Goal: Navigation & Orientation: Find specific page/section

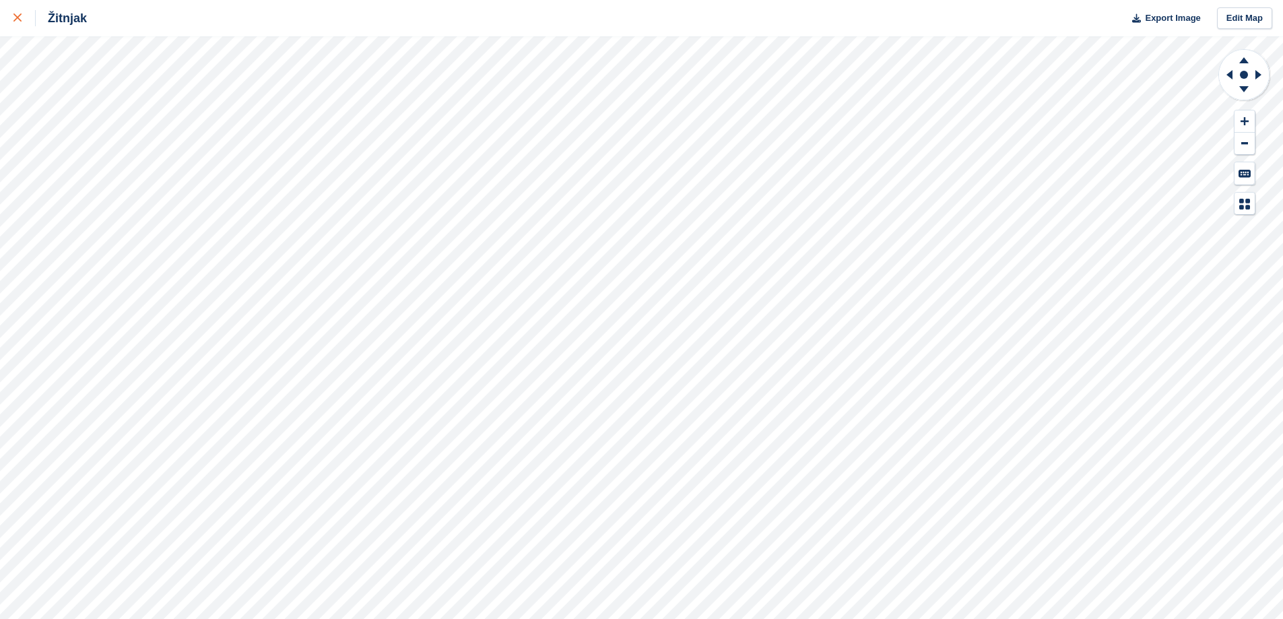
click at [22, 23] on div at bounding box center [24, 18] width 22 height 16
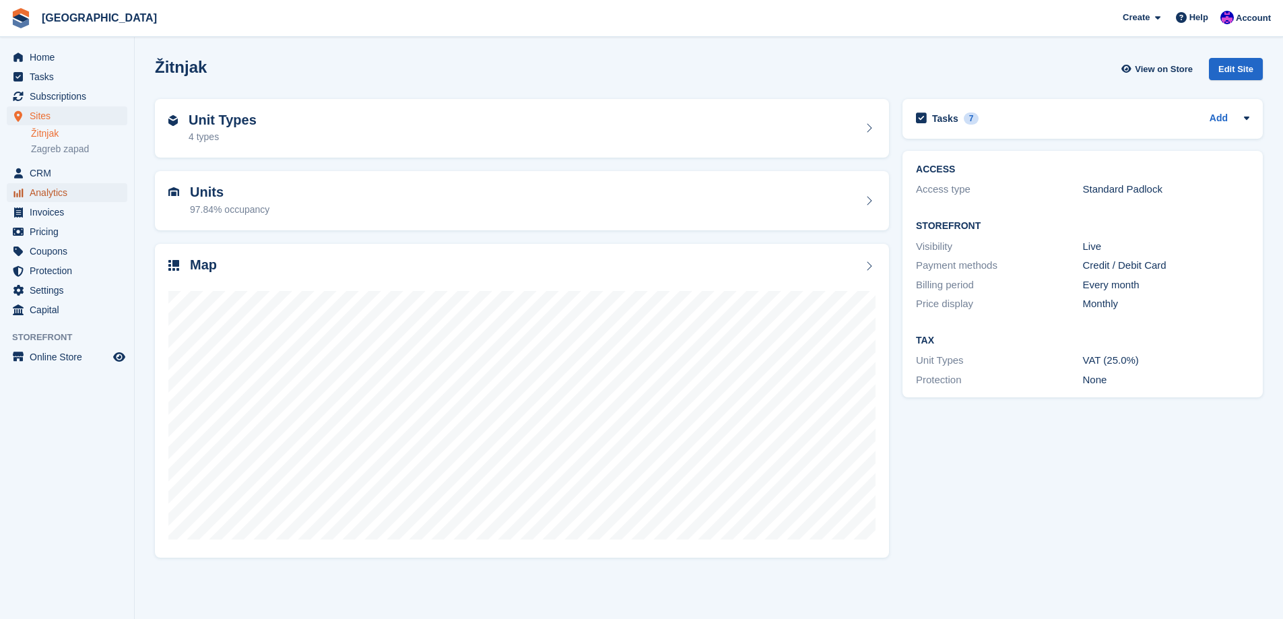
click at [43, 184] on span "Analytics" at bounding box center [70, 192] width 81 height 19
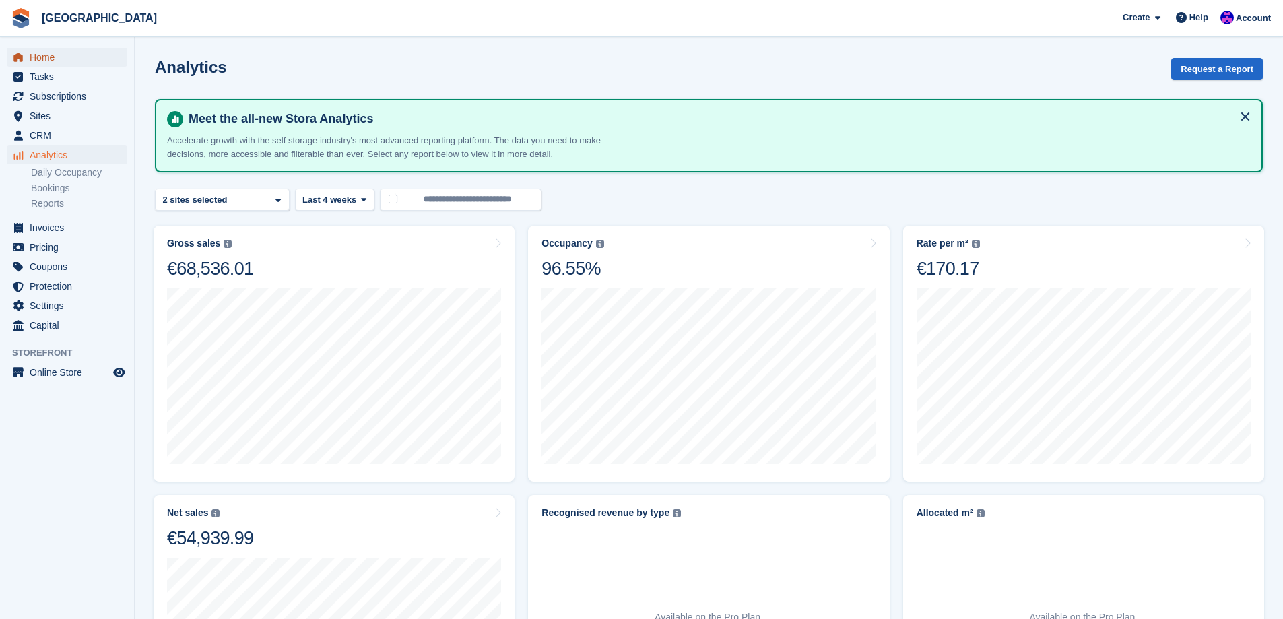
click at [48, 51] on span "Home" at bounding box center [70, 57] width 81 height 19
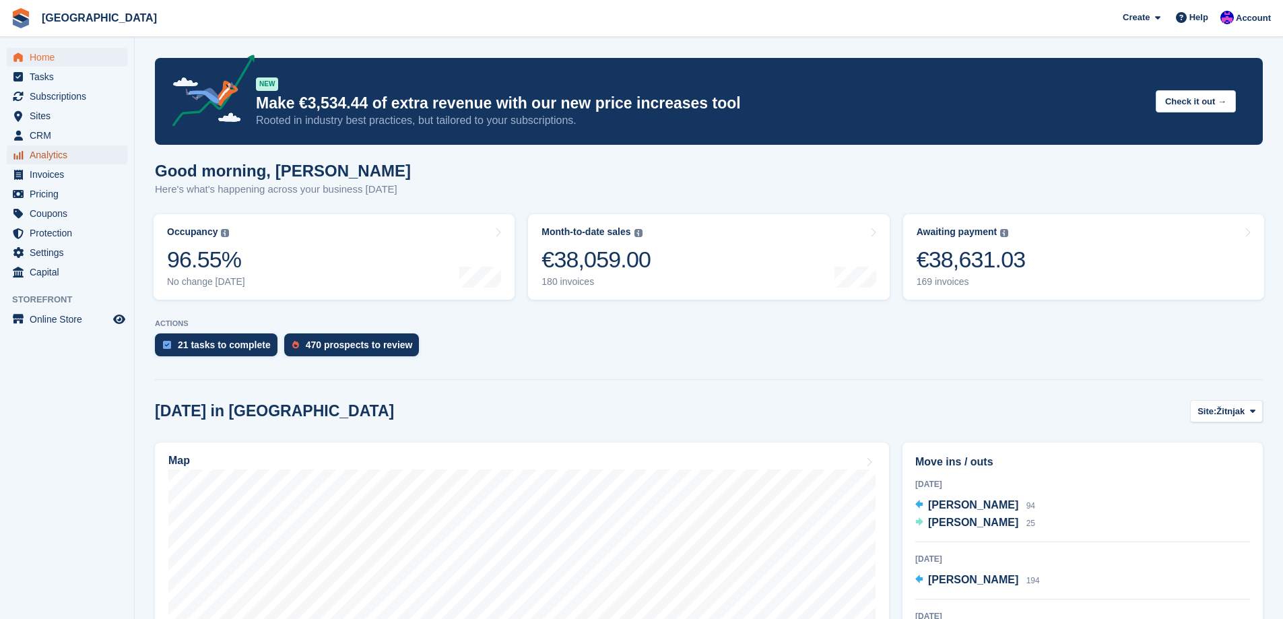
click at [71, 148] on span "Analytics" at bounding box center [70, 154] width 81 height 19
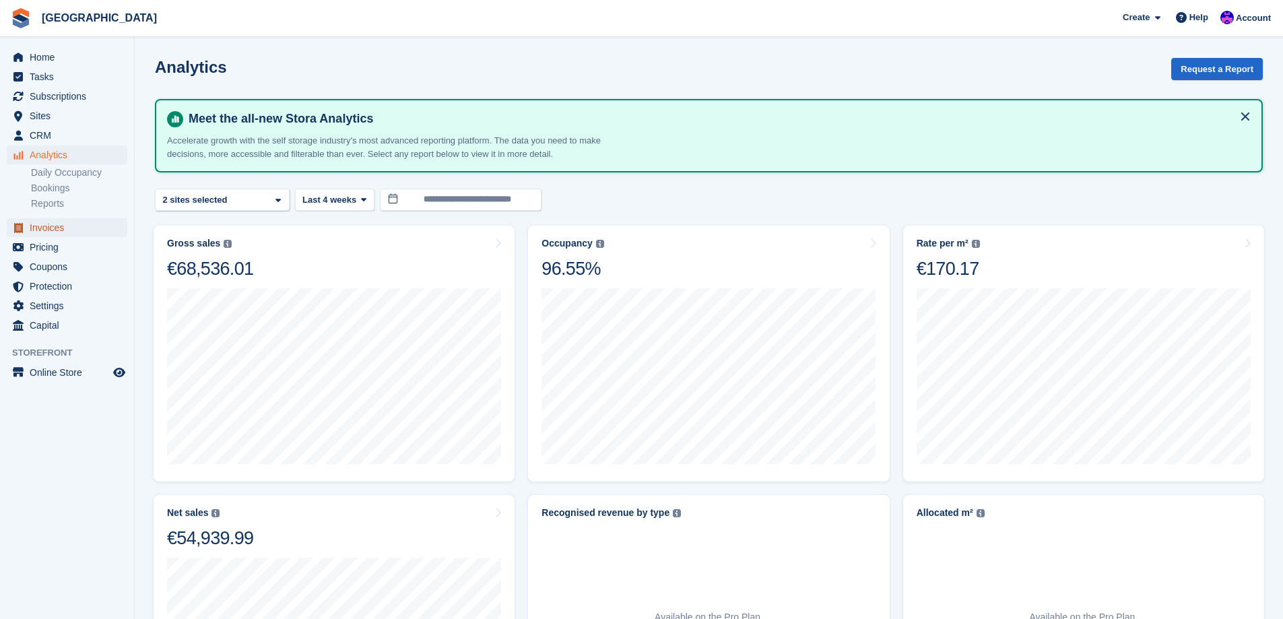
click at [58, 230] on span "Invoices" at bounding box center [70, 227] width 81 height 19
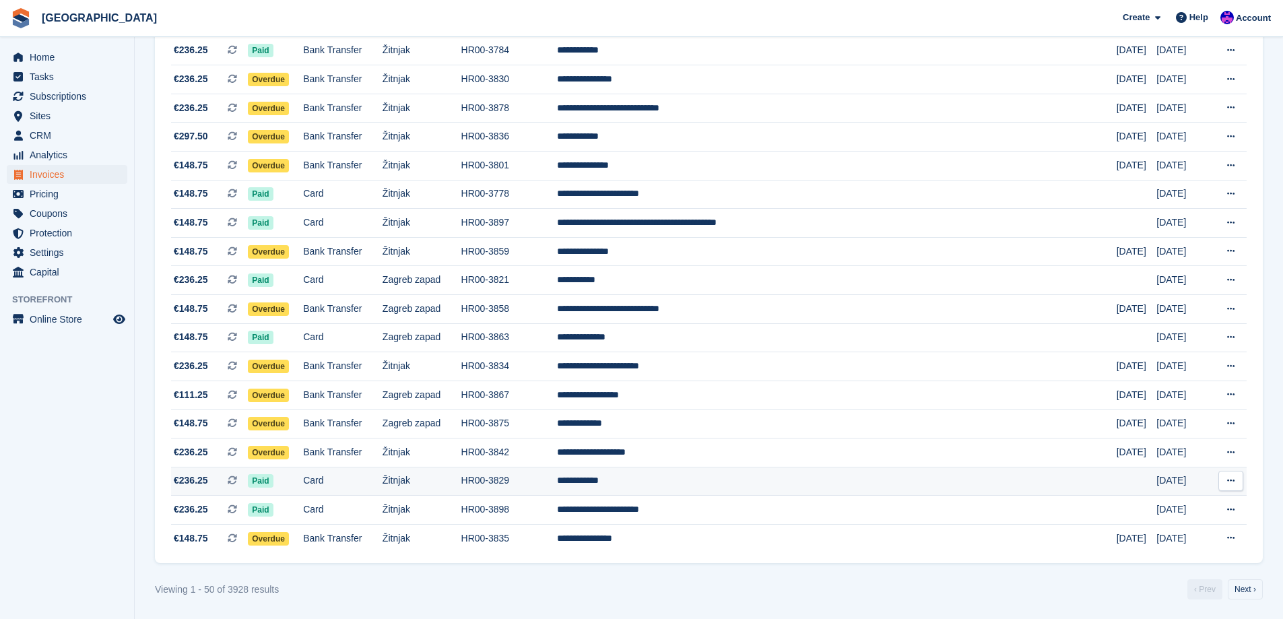
scroll to position [1108, 0]
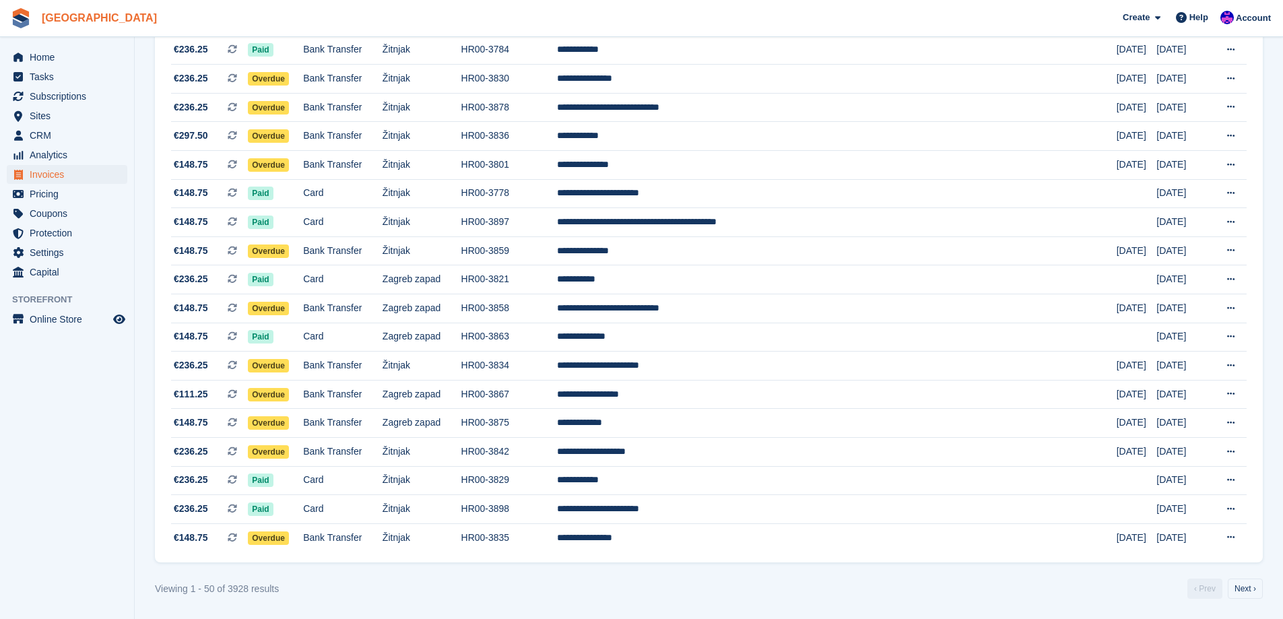
click at [45, 14] on link "[GEOGRAPHIC_DATA]" at bounding box center [99, 18] width 126 height 22
